Goal: Task Accomplishment & Management: Manage account settings

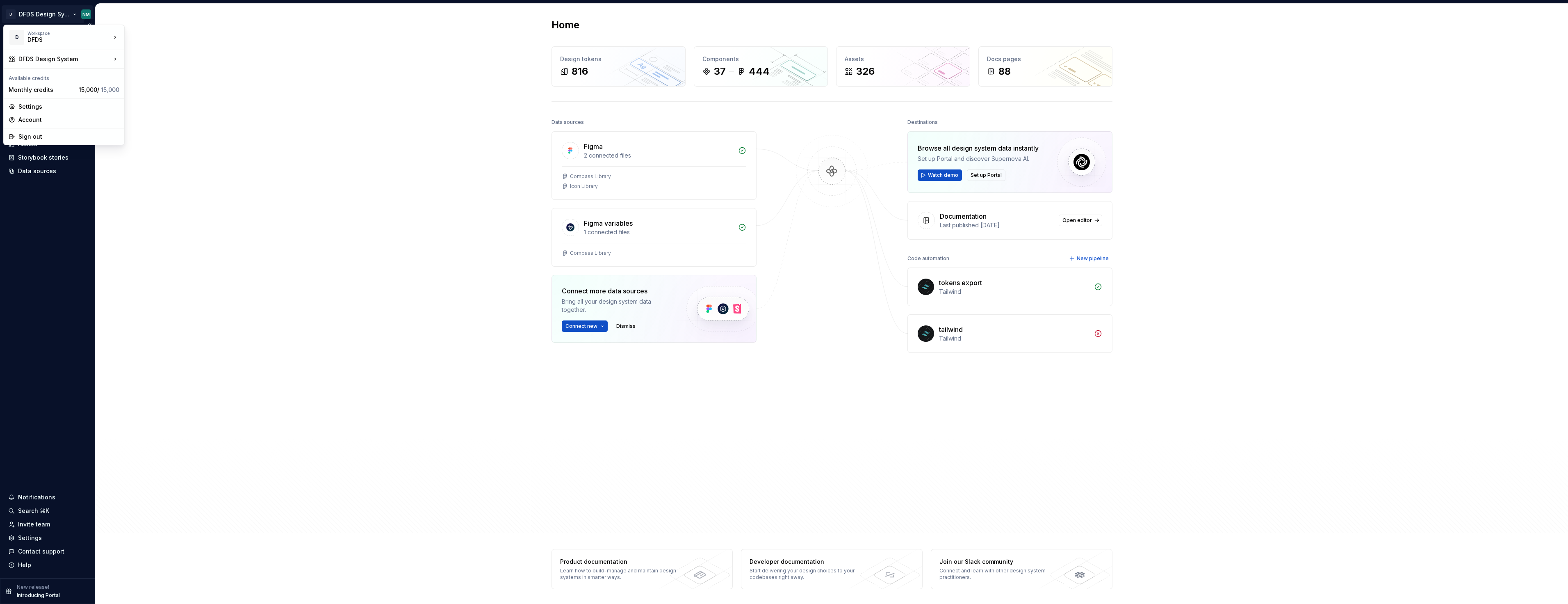
click at [69, 11] on html "D DFDS Design System NM Home Documentation Analytics Code automation Design sys…" at bounding box center [784, 302] width 1568 height 604
click at [177, 59] on div "Contentful library" at bounding box center [173, 60] width 71 height 8
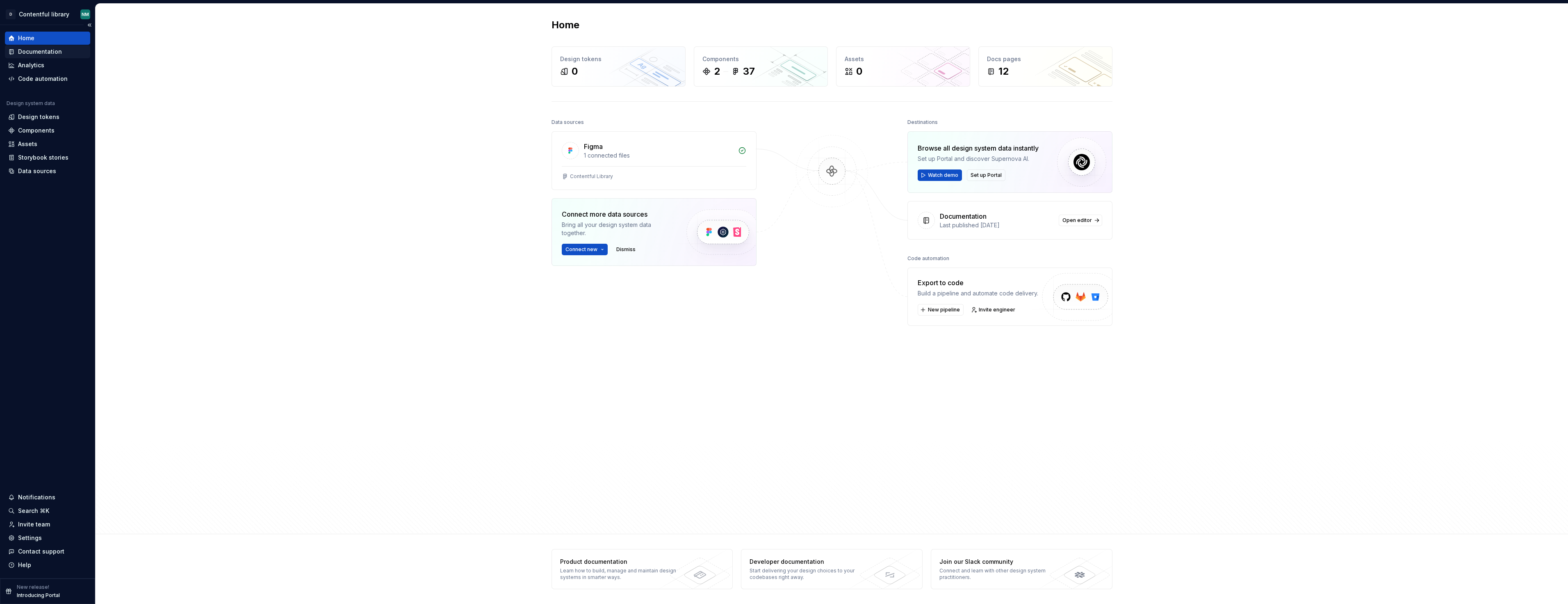
click at [52, 49] on div "Documentation" at bounding box center [40, 52] width 44 height 8
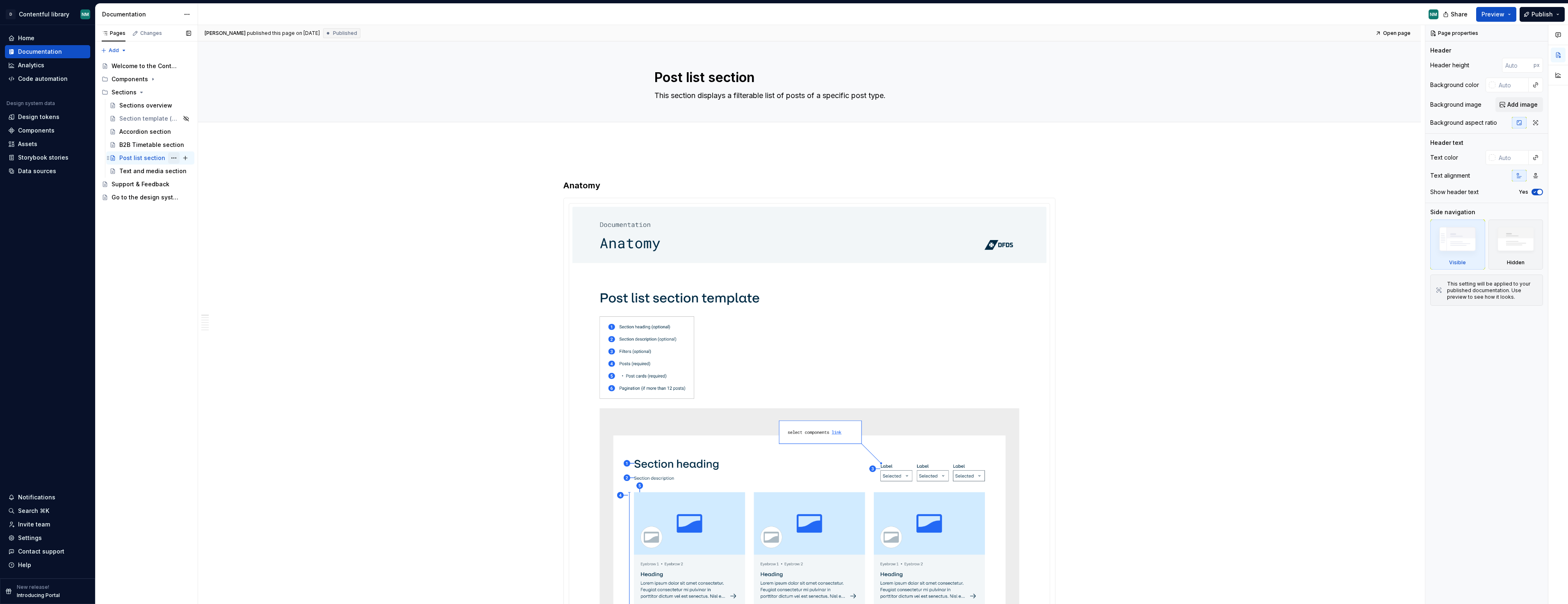
click at [176, 157] on button "Page tree" at bounding box center [174, 157] width 11 height 11
click at [203, 291] on div "Delete page" at bounding box center [223, 291] width 80 height 8
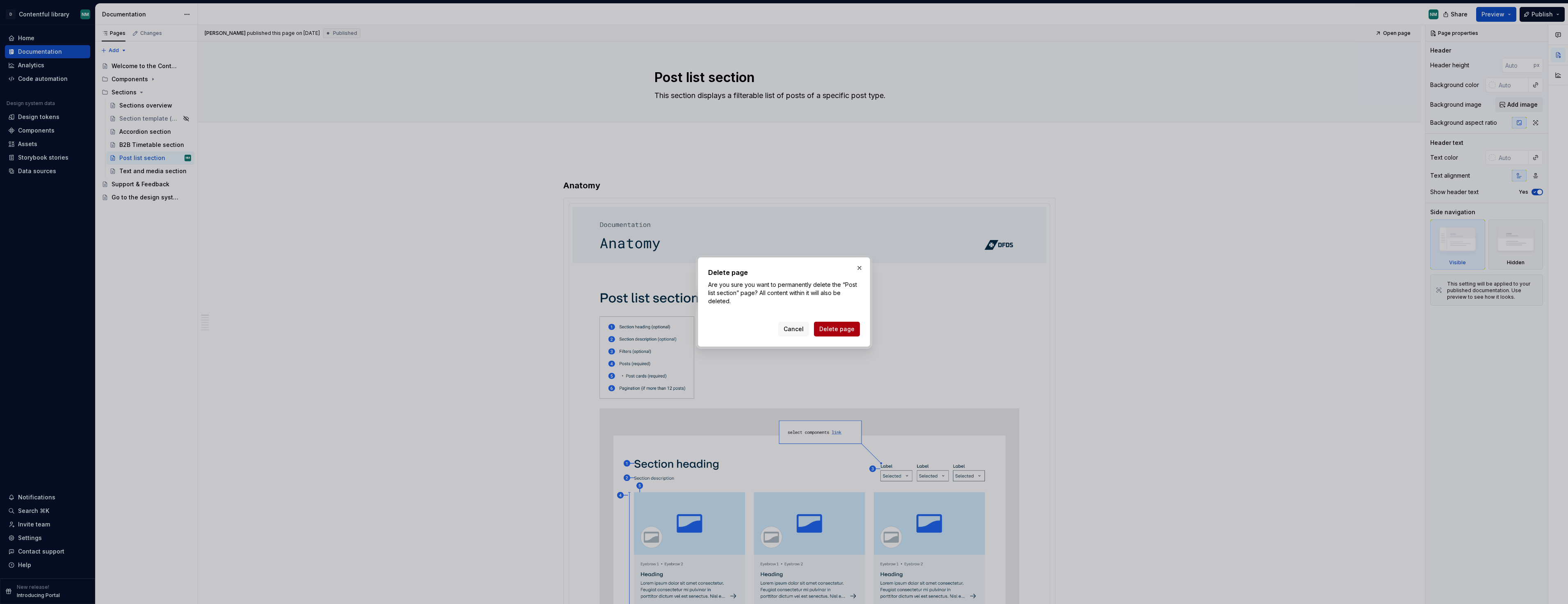
click at [841, 331] on span "Delete page" at bounding box center [836, 329] width 35 height 8
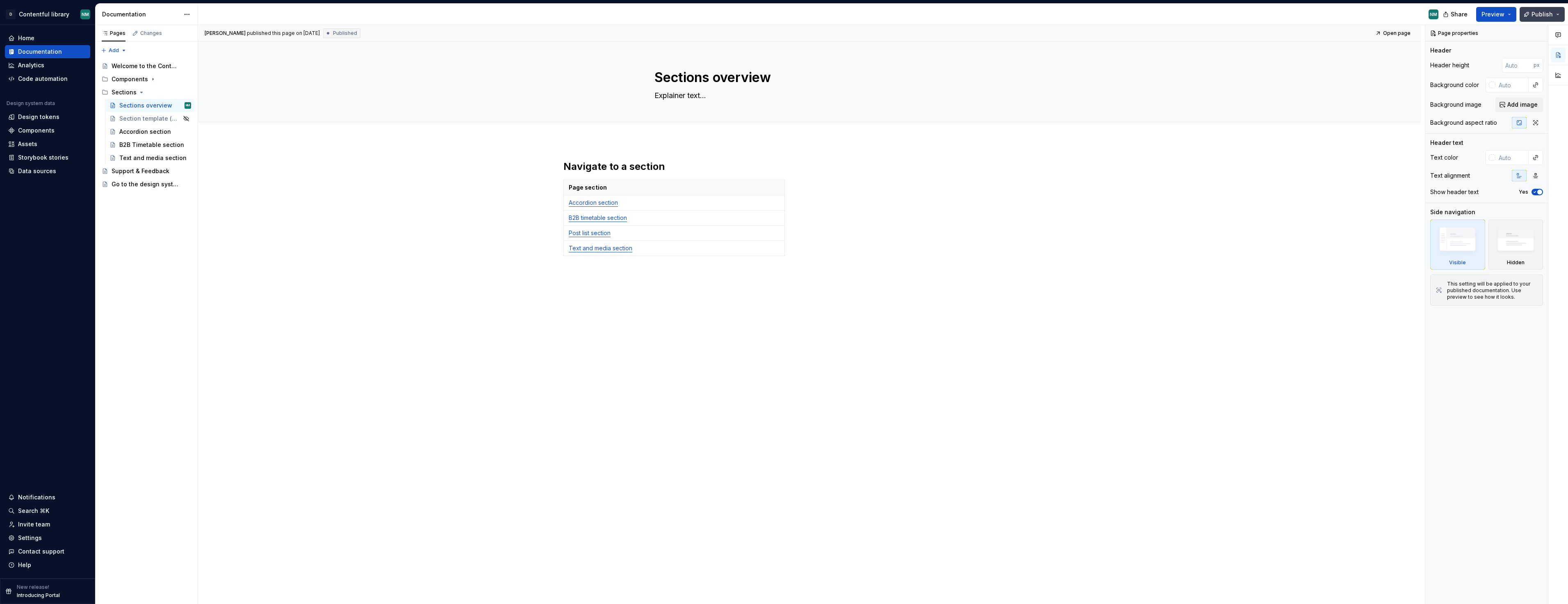
click at [1531, 11] on button "Publish" at bounding box center [1541, 15] width 45 height 15
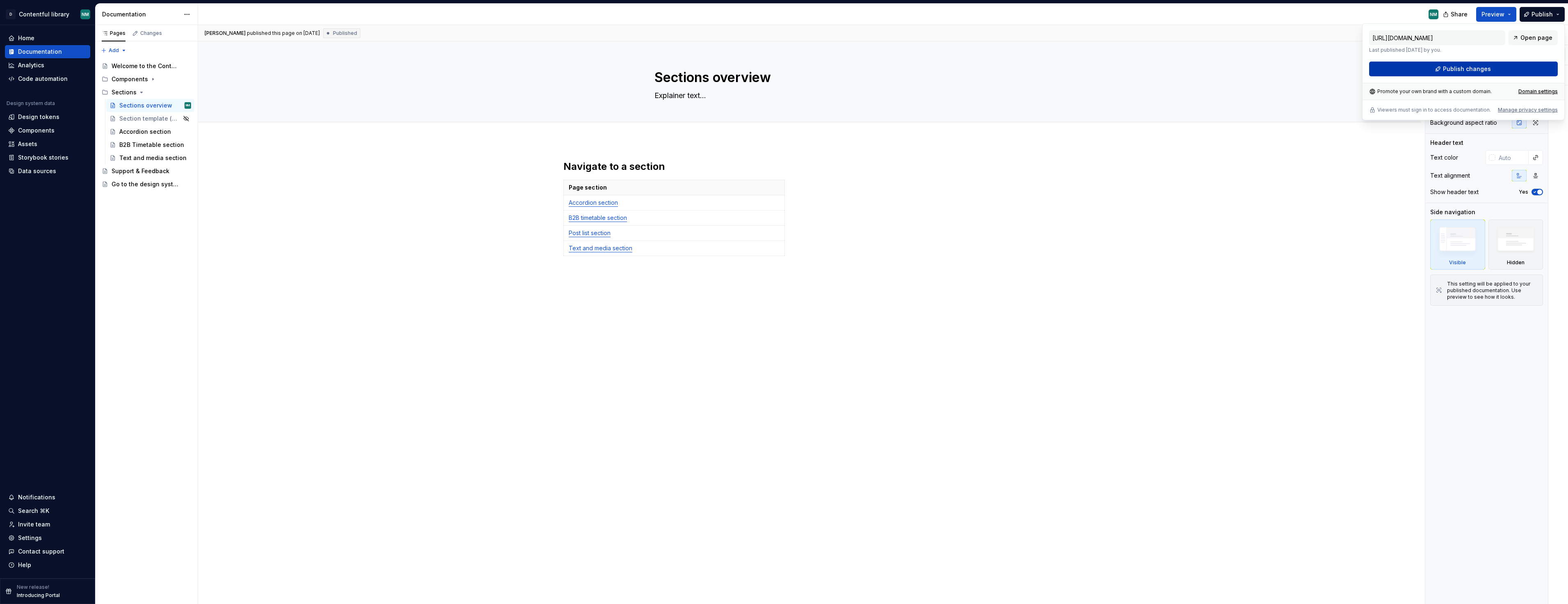
click at [1485, 72] on span "Publish changes" at bounding box center [1467, 68] width 48 height 8
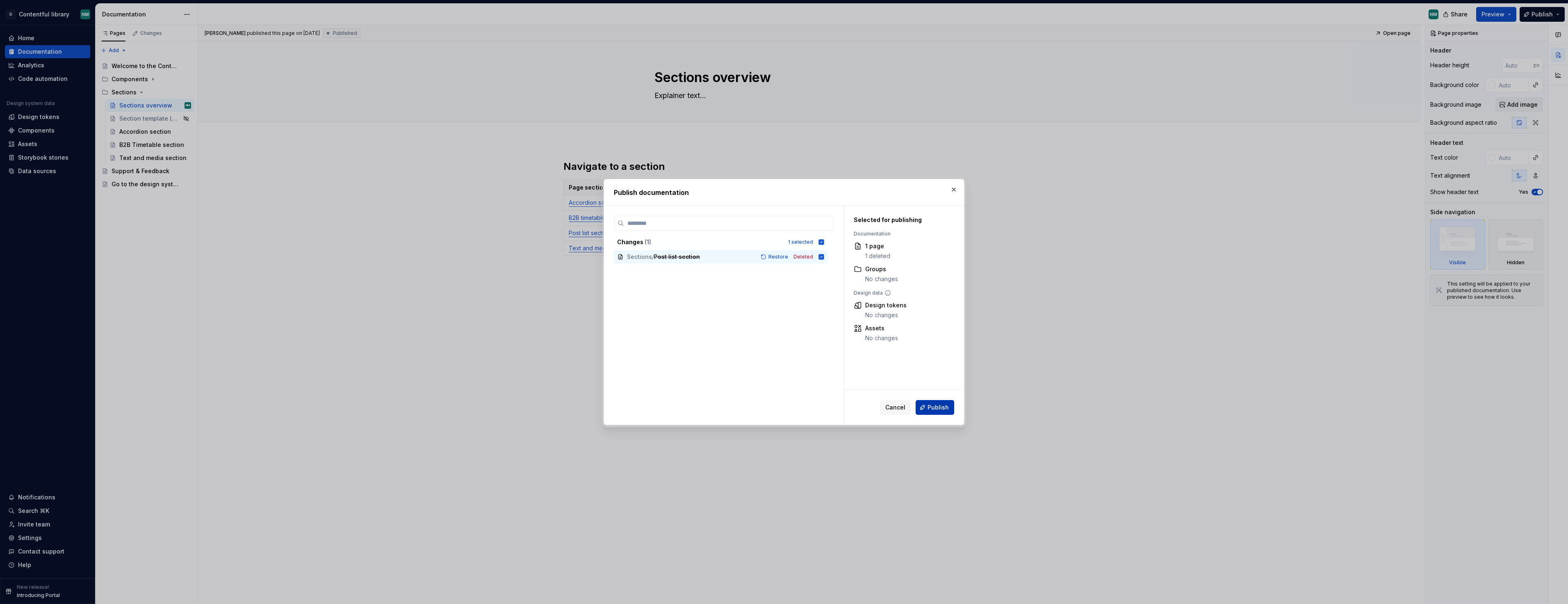
click at [940, 410] on span "Publish" at bounding box center [938, 407] width 21 height 8
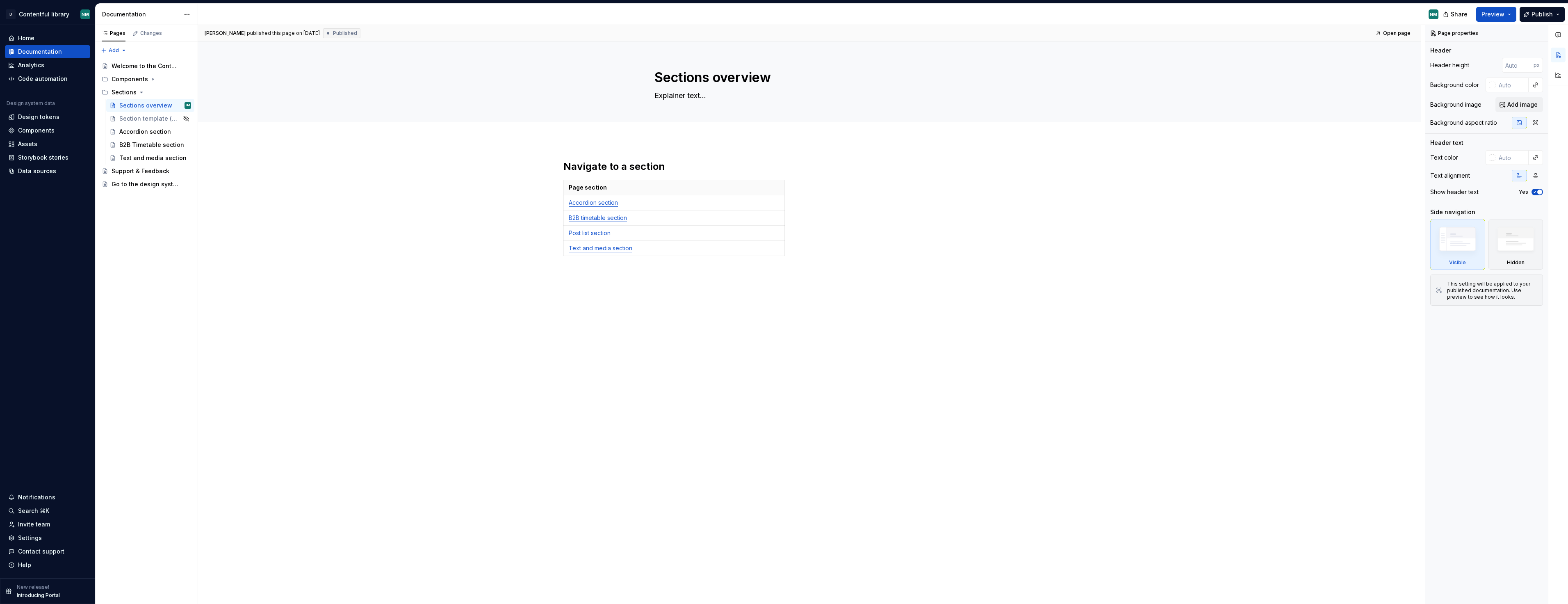
type textarea "*"
